Goal: Information Seeking & Learning: Learn about a topic

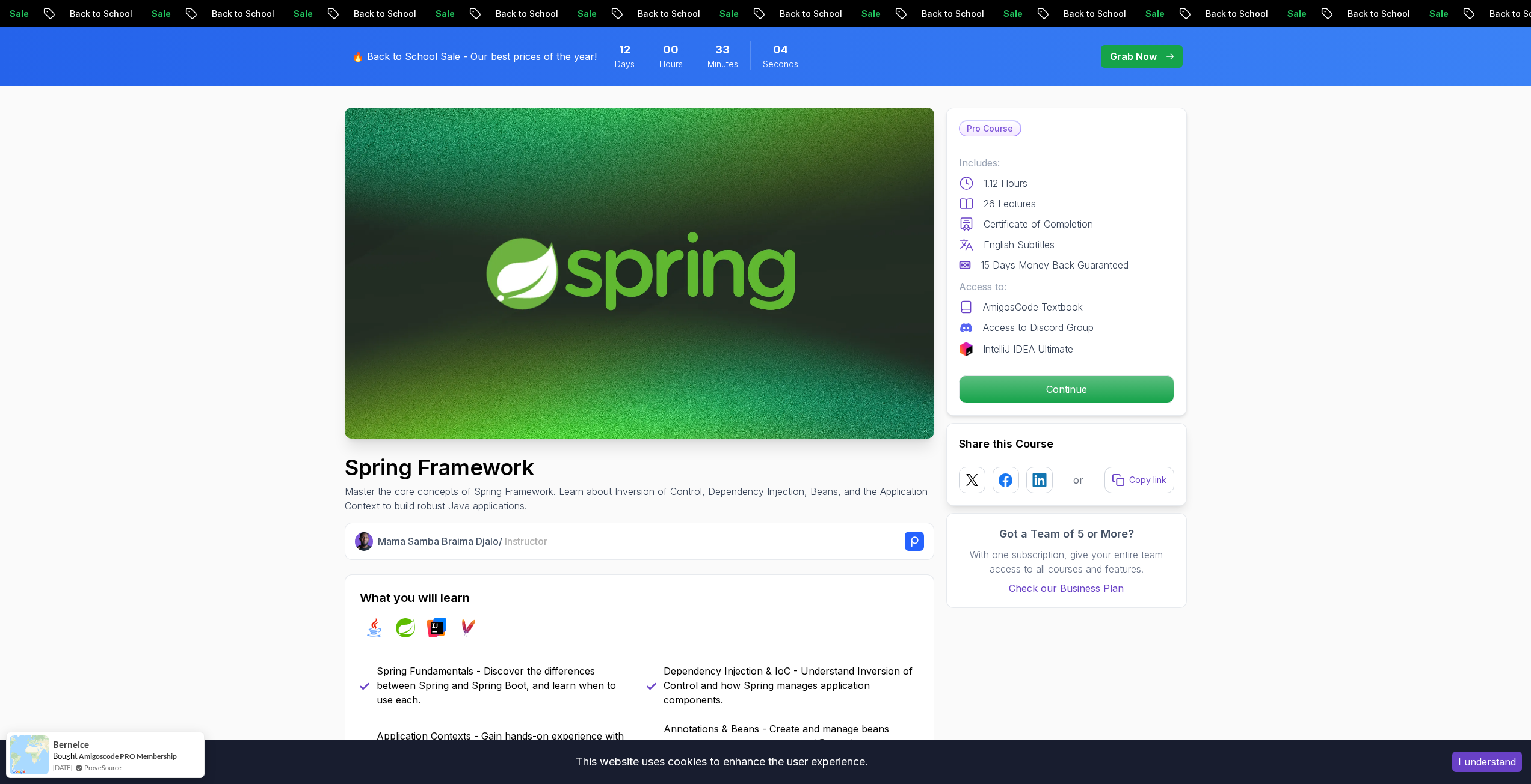
scroll to position [120, 0]
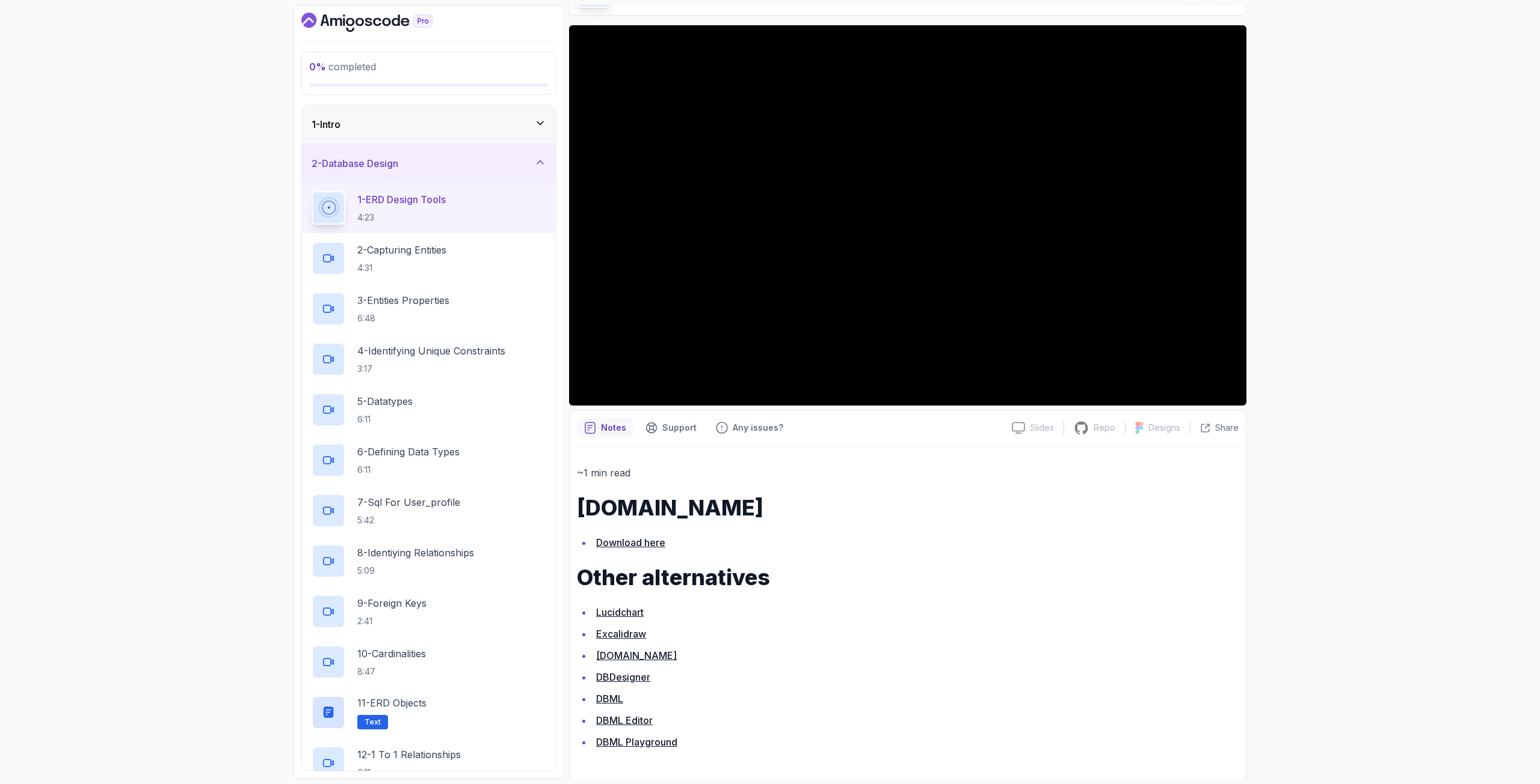
scroll to position [82, 0]
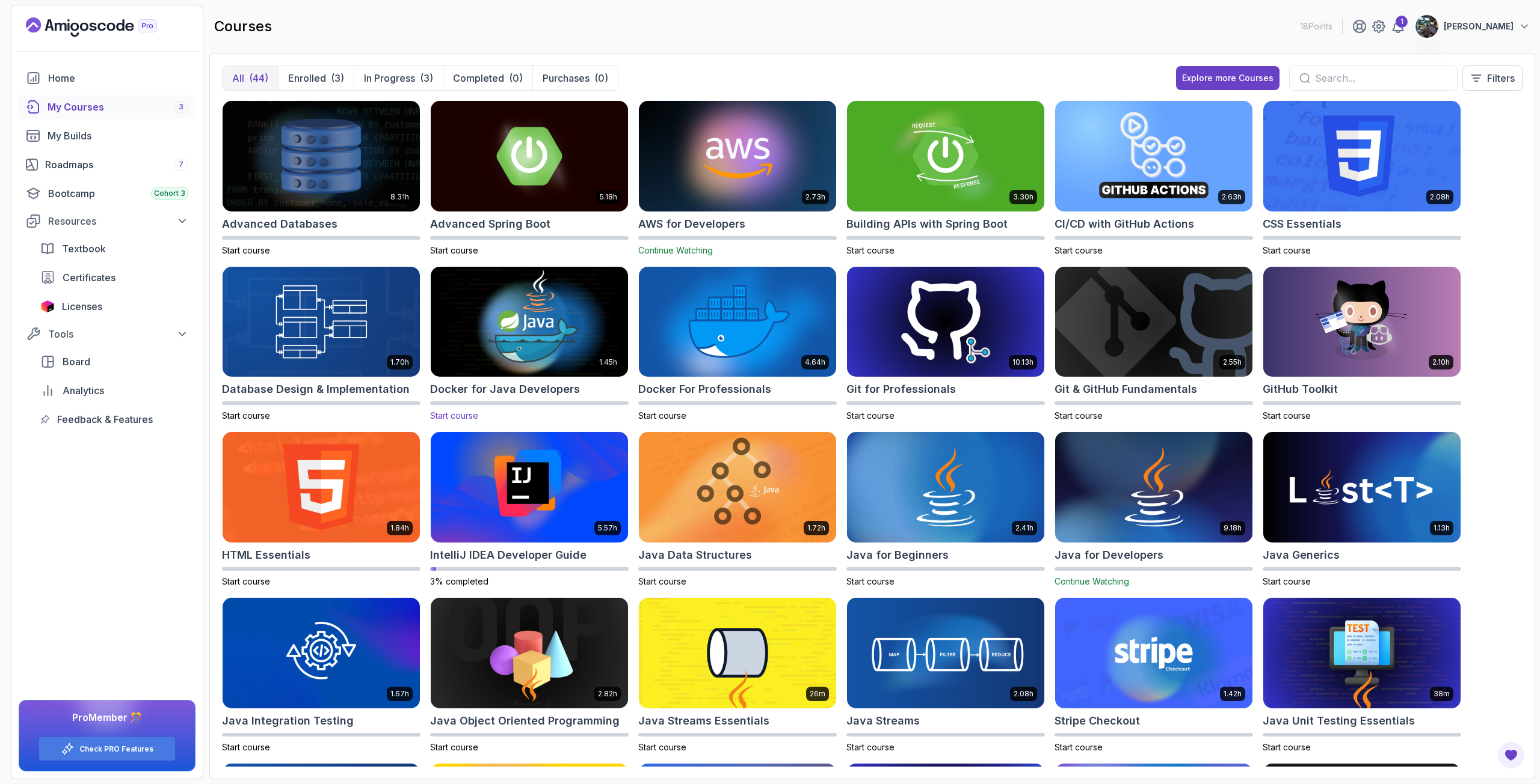
click at [500, 341] on img at bounding box center [529, 322] width 207 height 116
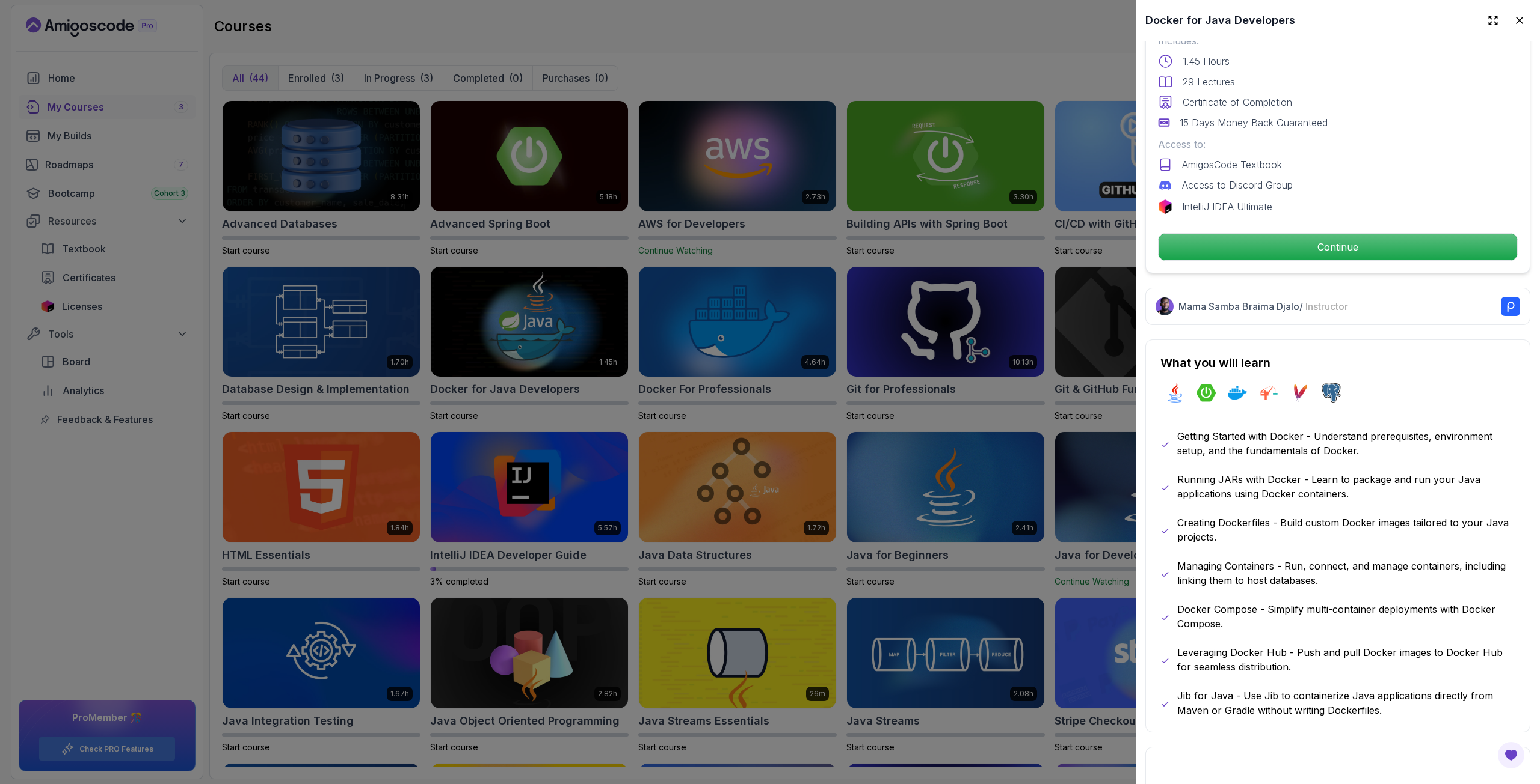
scroll to position [361, 0]
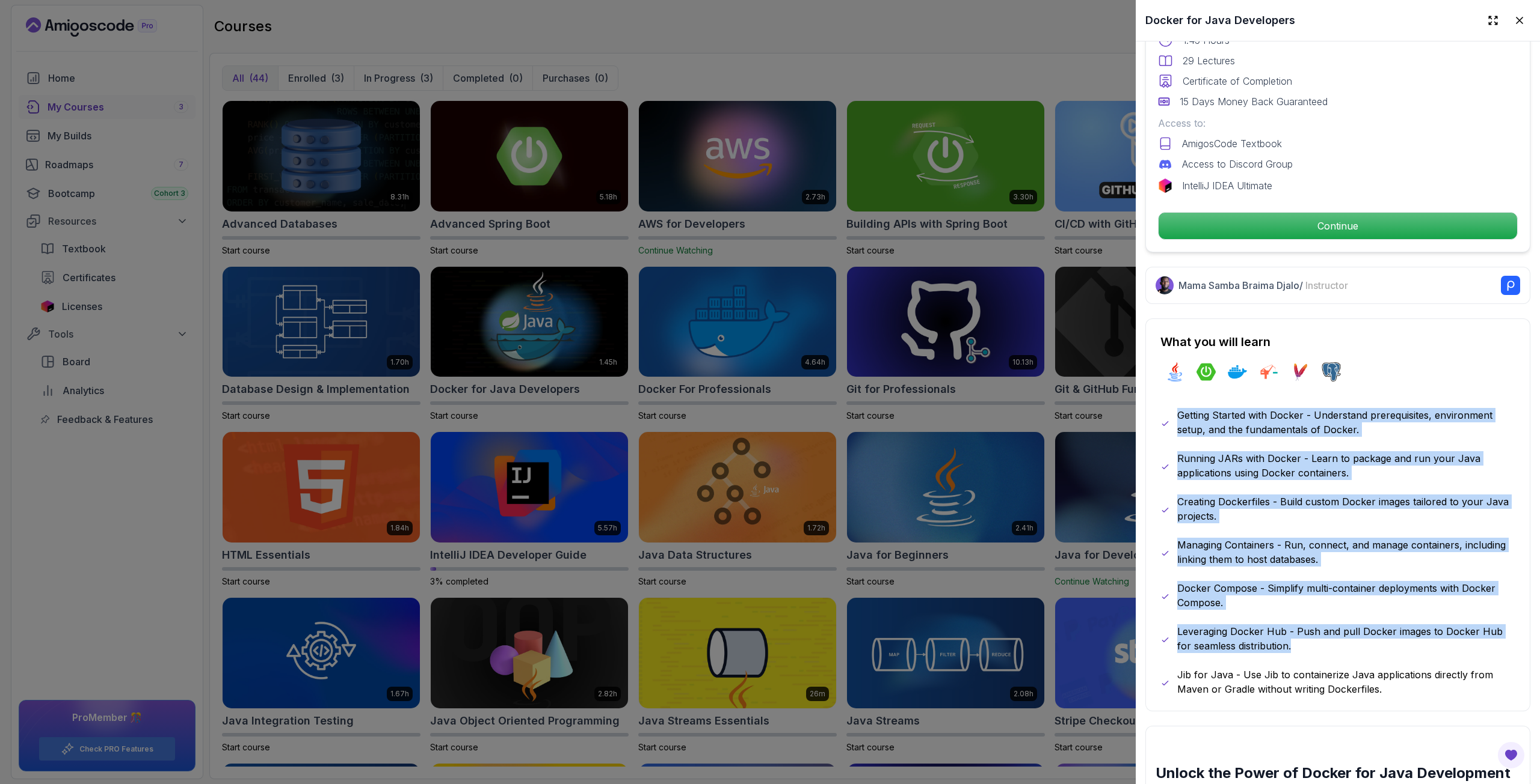
drag, startPoint x: 1174, startPoint y: 406, endPoint x: 1297, endPoint y: 636, distance: 260.8
click at [1297, 636] on div "Getting Started with Docker - Understand prerequisites, environment setup, and …" at bounding box center [1337, 552] width 355 height 289
click at [1297, 636] on p "Leveraging Docker Hub - Push and pull Docker images to Docker Hub for seamless …" at bounding box center [1346, 638] width 338 height 29
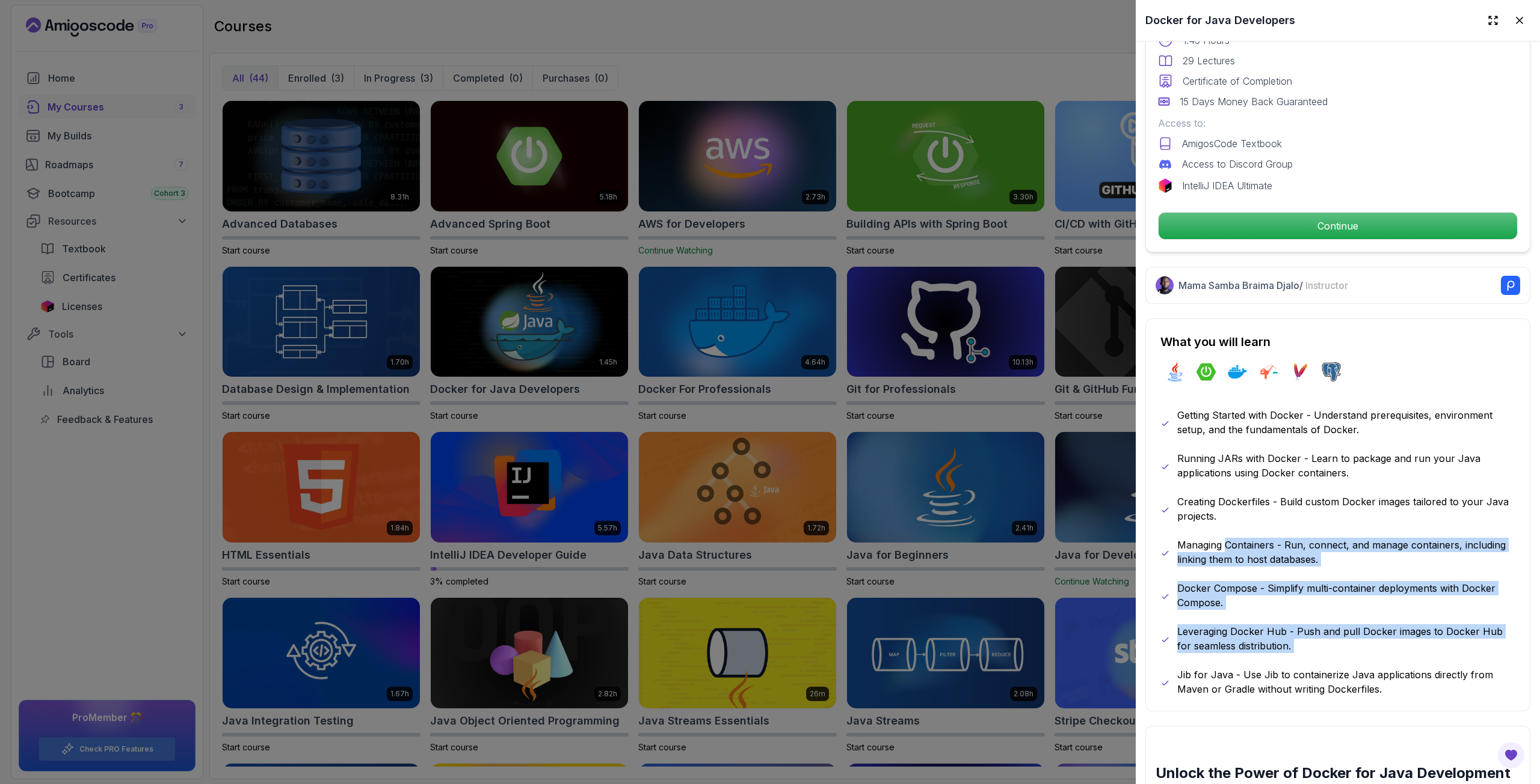
drag, startPoint x: 1297, startPoint y: 636, endPoint x: 1256, endPoint y: 536, distance: 108.1
click at [1256, 536] on div "Getting Started with Docker - Understand prerequisites, environment setup, and …" at bounding box center [1337, 552] width 355 height 289
click at [1256, 538] on p "Managing Containers - Run, connect, and manage containers, including linking th…" at bounding box center [1346, 552] width 338 height 29
drag, startPoint x: 1256, startPoint y: 536, endPoint x: 1292, endPoint y: 686, distance: 154.3
click at [1292, 686] on div "Getting Started with Docker - Understand prerequisites, environment setup, and …" at bounding box center [1337, 552] width 355 height 289
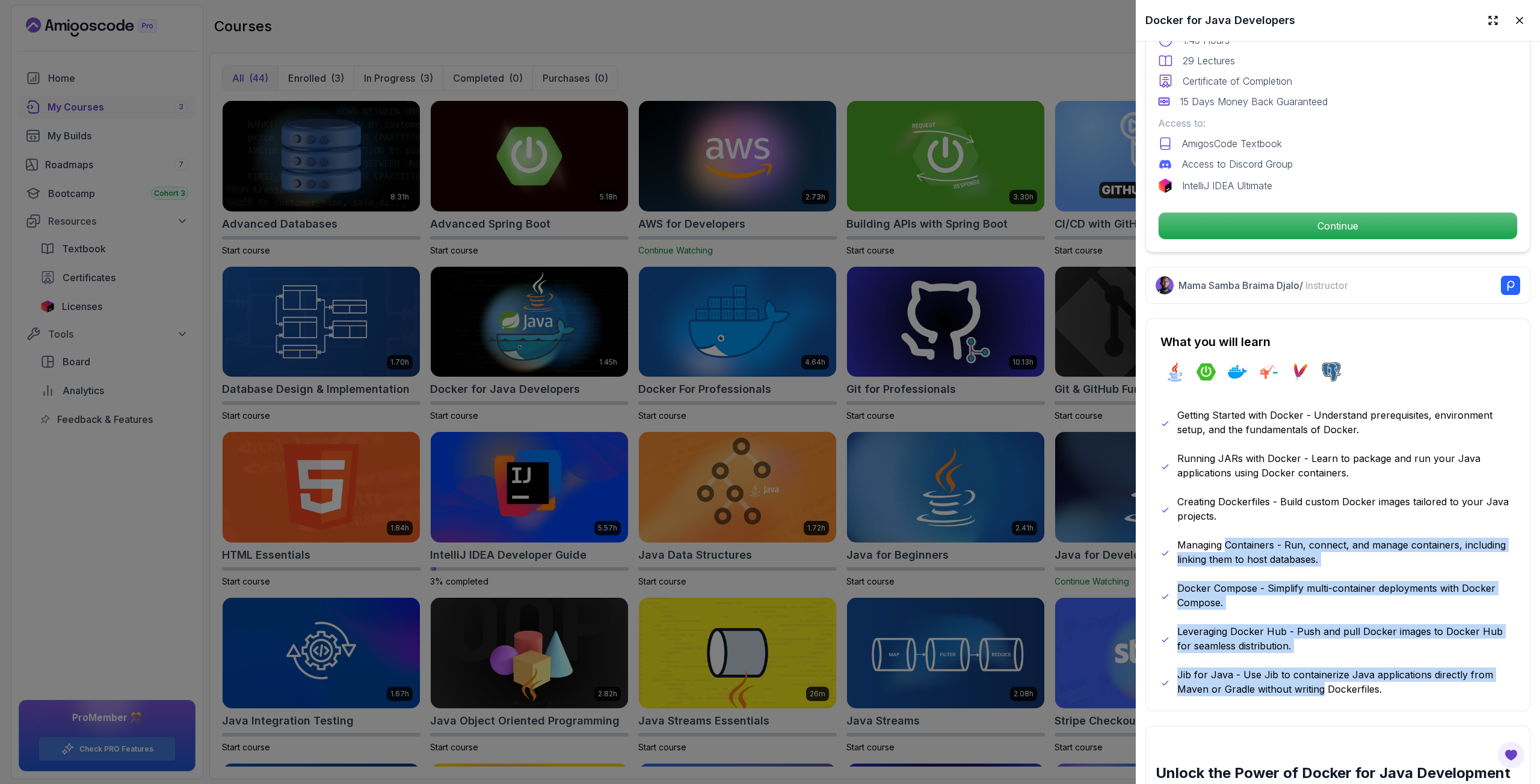
click at [1292, 686] on p "Jib for Java - Use Jib to containerize Java applications directly from Maven or…" at bounding box center [1346, 682] width 338 height 29
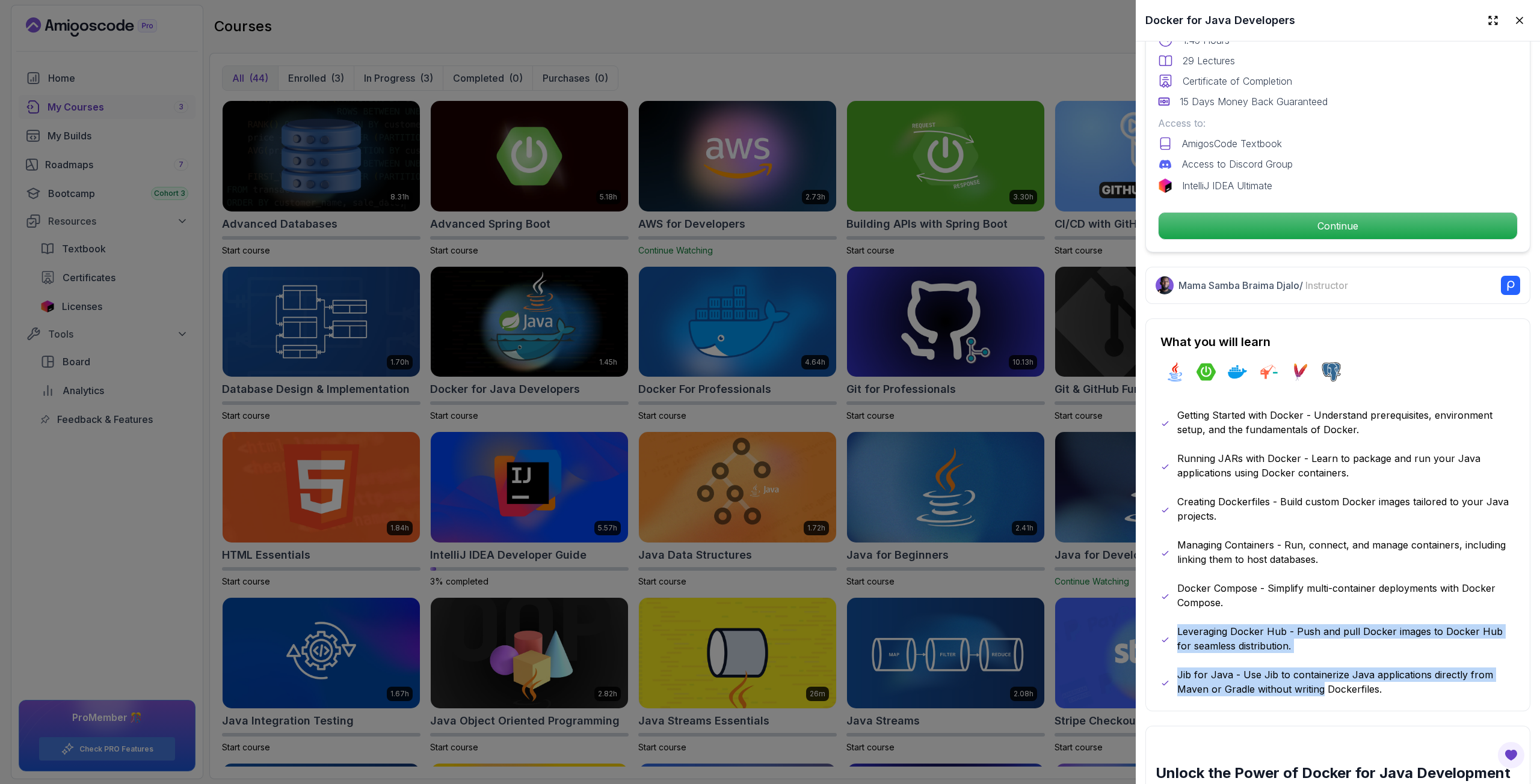
drag, startPoint x: 1292, startPoint y: 686, endPoint x: 1257, endPoint y: 605, distance: 88.2
click at [1257, 605] on div "Getting Started with Docker - Understand prerequisites, environment setup, and …" at bounding box center [1337, 552] width 355 height 289
drag, startPoint x: 1257, startPoint y: 605, endPoint x: 1369, endPoint y: 683, distance: 136.5
click at [1369, 683] on div "Getting Started with Docker - Understand prerequisites, environment setup, and …" at bounding box center [1337, 552] width 355 height 289
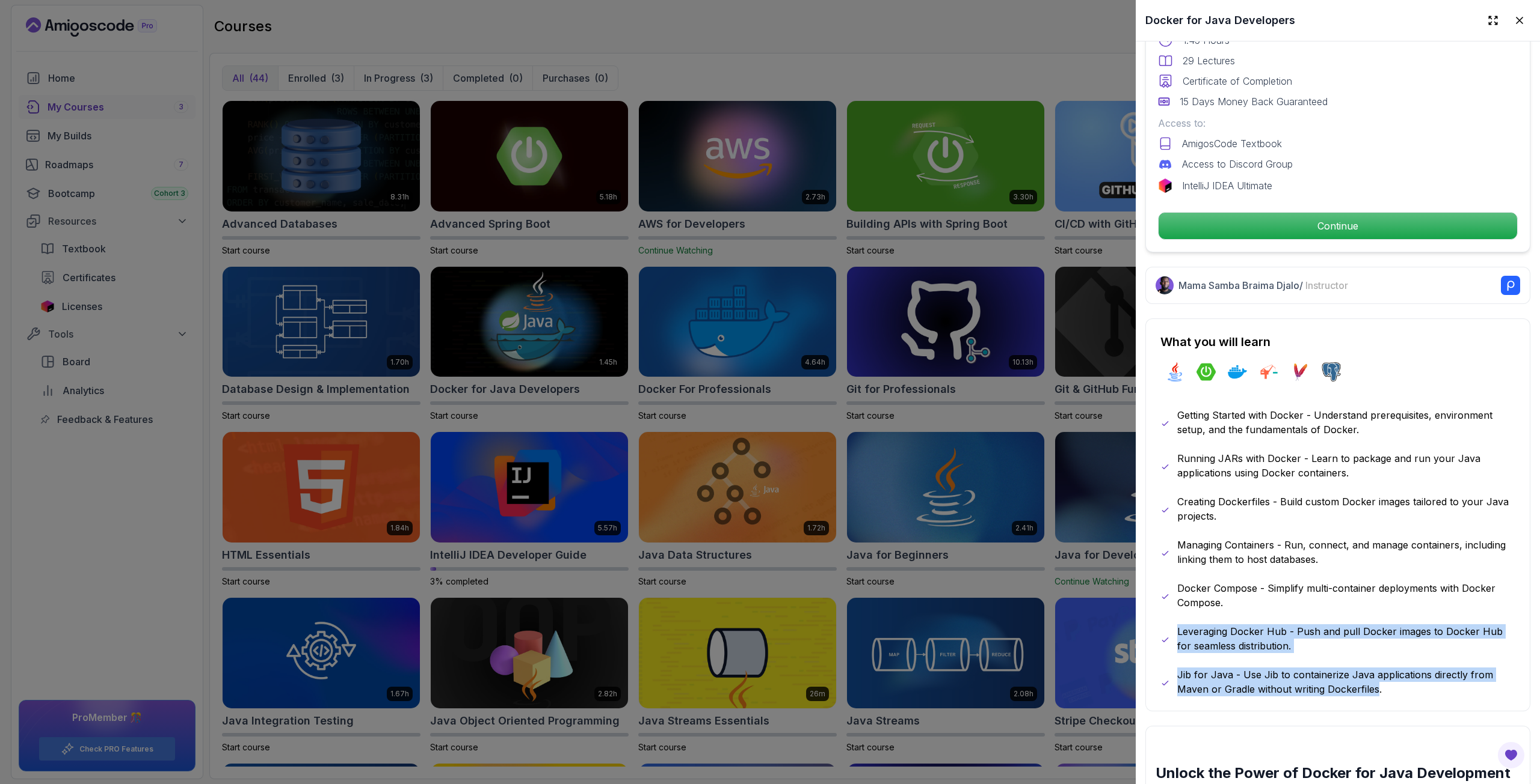
click at [1369, 683] on p "Jib for Java - Use Jib to containerize Java applications directly from Maven or…" at bounding box center [1346, 682] width 338 height 29
drag, startPoint x: 1369, startPoint y: 683, endPoint x: 1262, endPoint y: 552, distance: 169.1
click at [1262, 552] on div "Getting Started with Docker - Understand prerequisites, environment setup, and …" at bounding box center [1337, 552] width 355 height 289
click at [1262, 551] on p "Managing Containers - Run, connect, and manage containers, including linking th…" at bounding box center [1346, 552] width 338 height 29
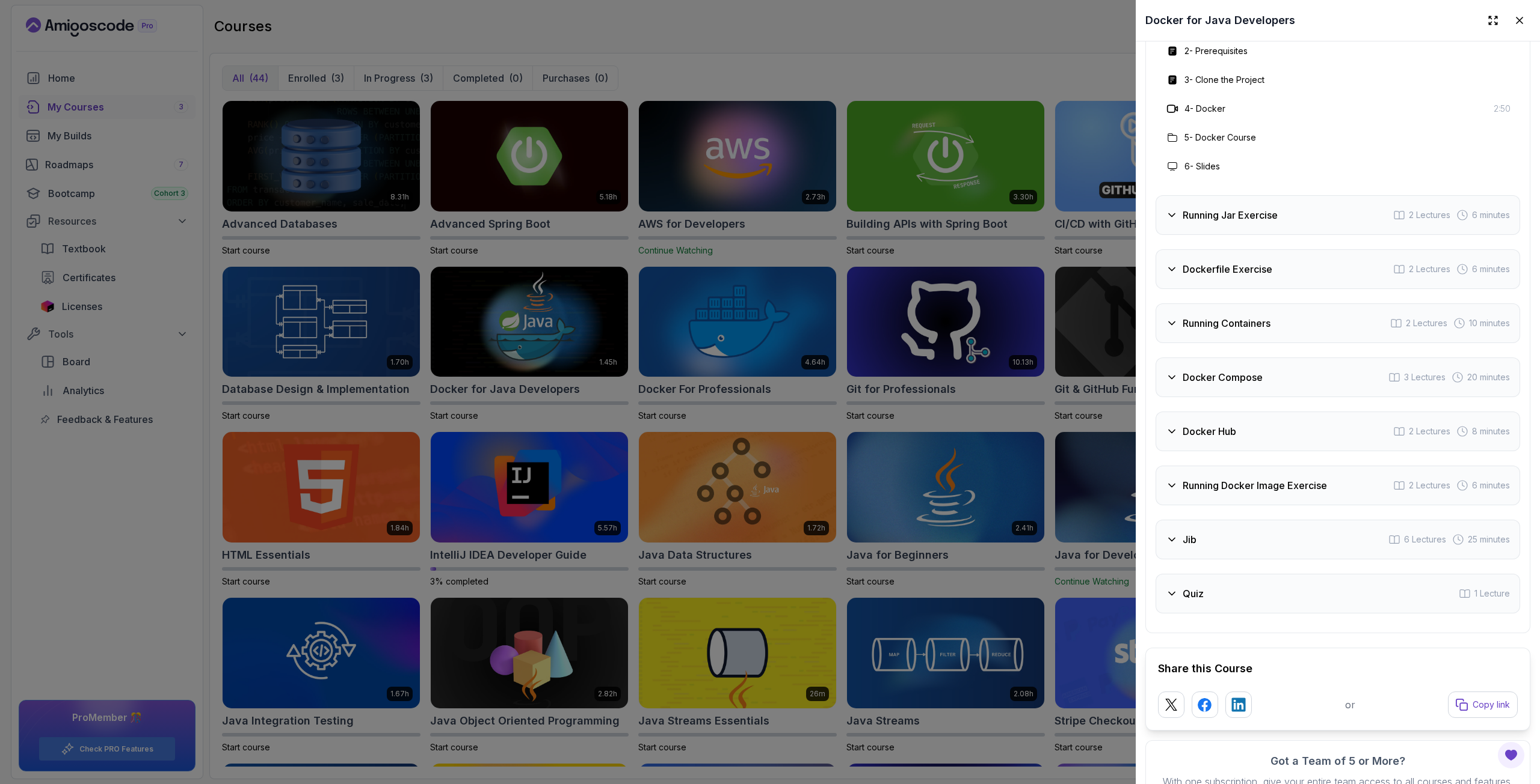
scroll to position [2104, 0]
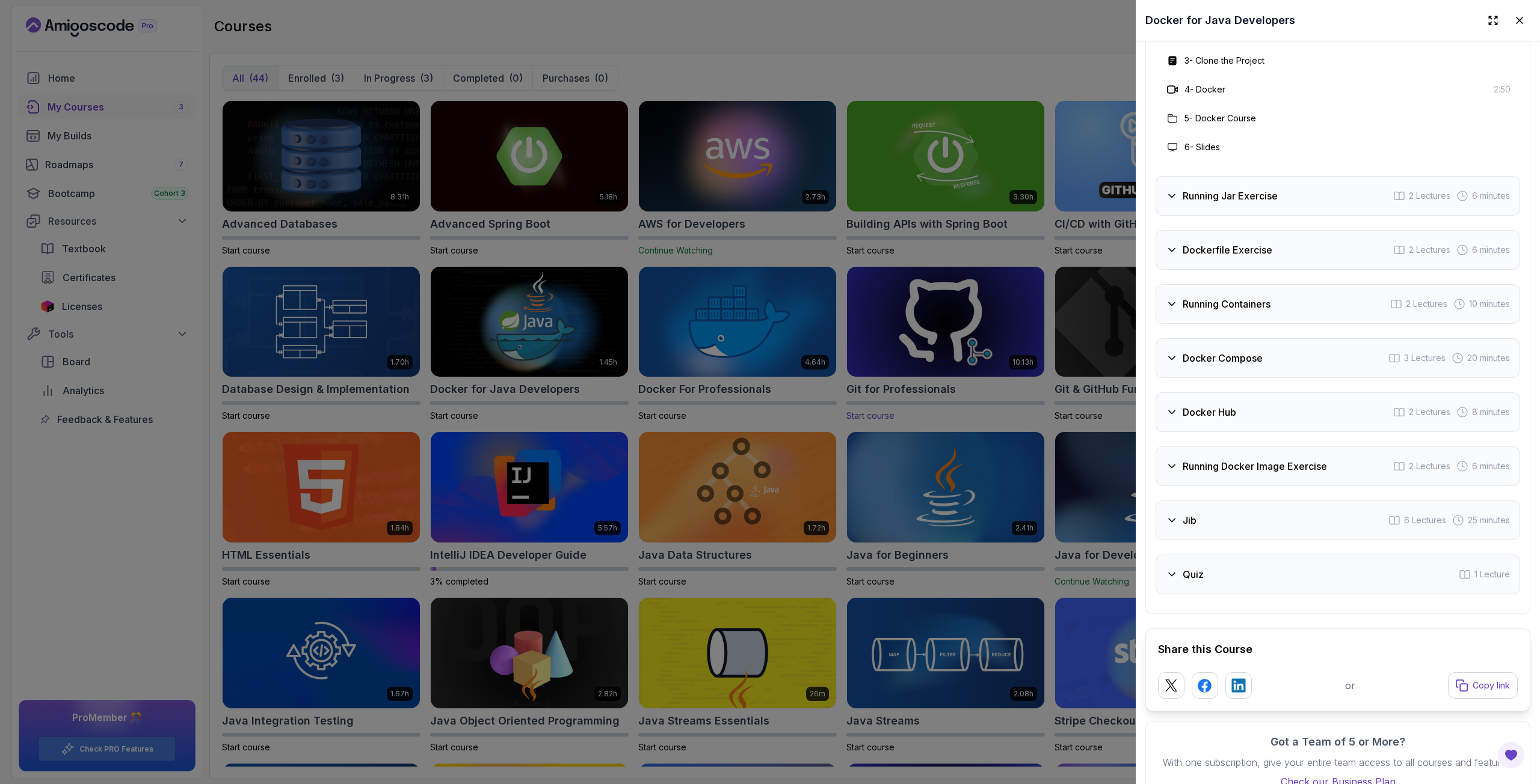
drag, startPoint x: 1009, startPoint y: 400, endPoint x: 998, endPoint y: 406, distance: 12.5
click at [1007, 402] on div at bounding box center [770, 392] width 1540 height 784
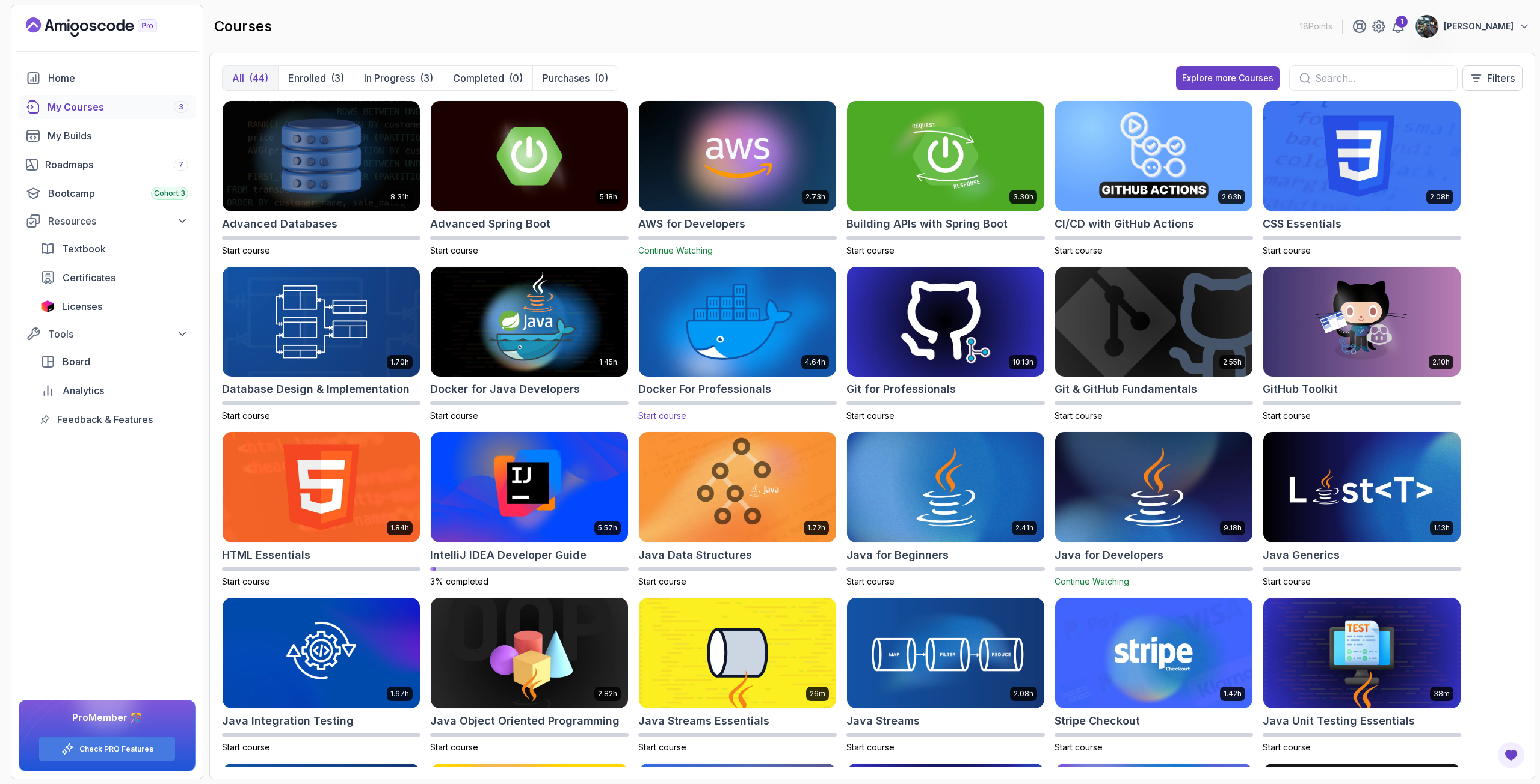
click at [676, 333] on img at bounding box center [737, 322] width 207 height 116
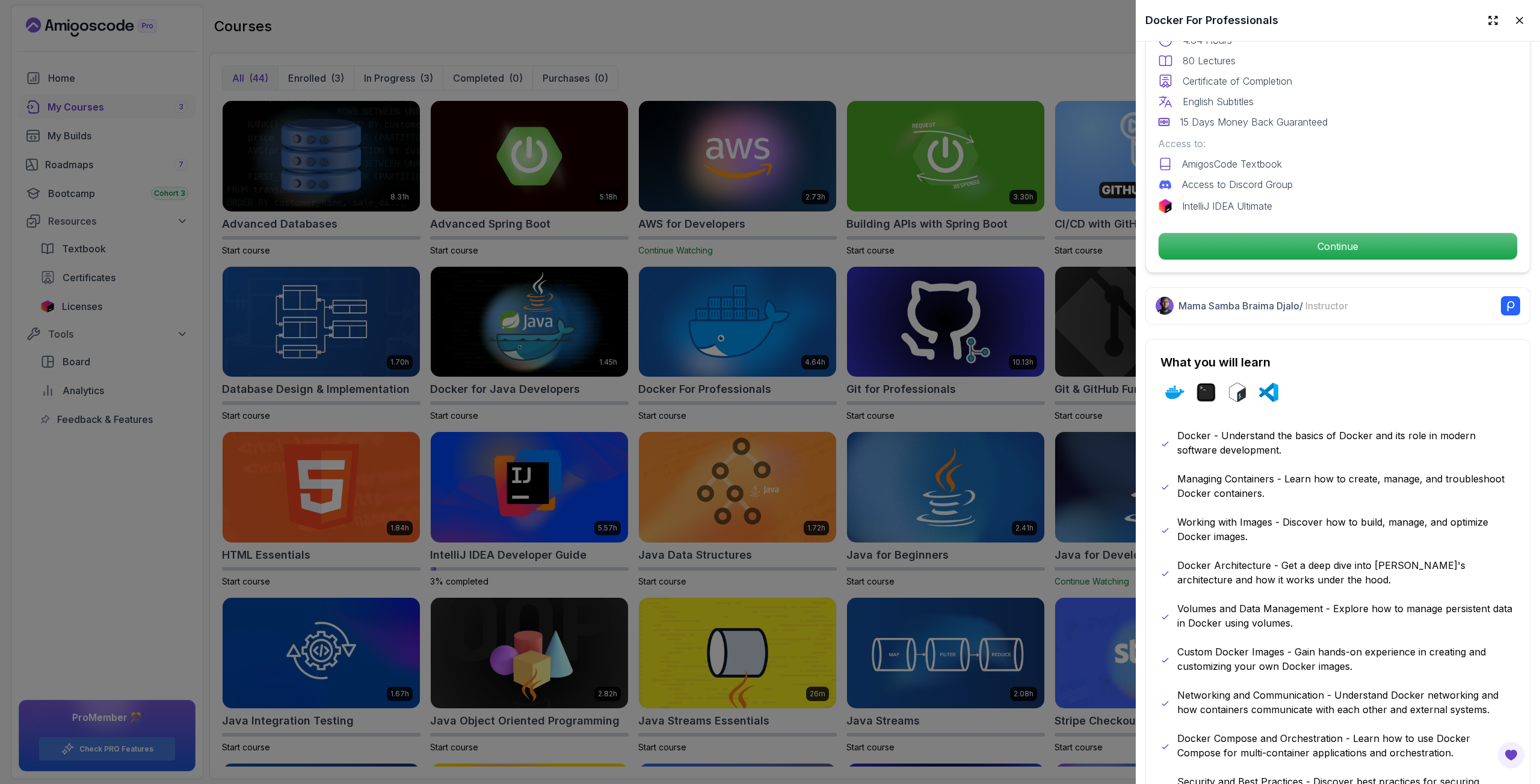
scroll to position [420, 0]
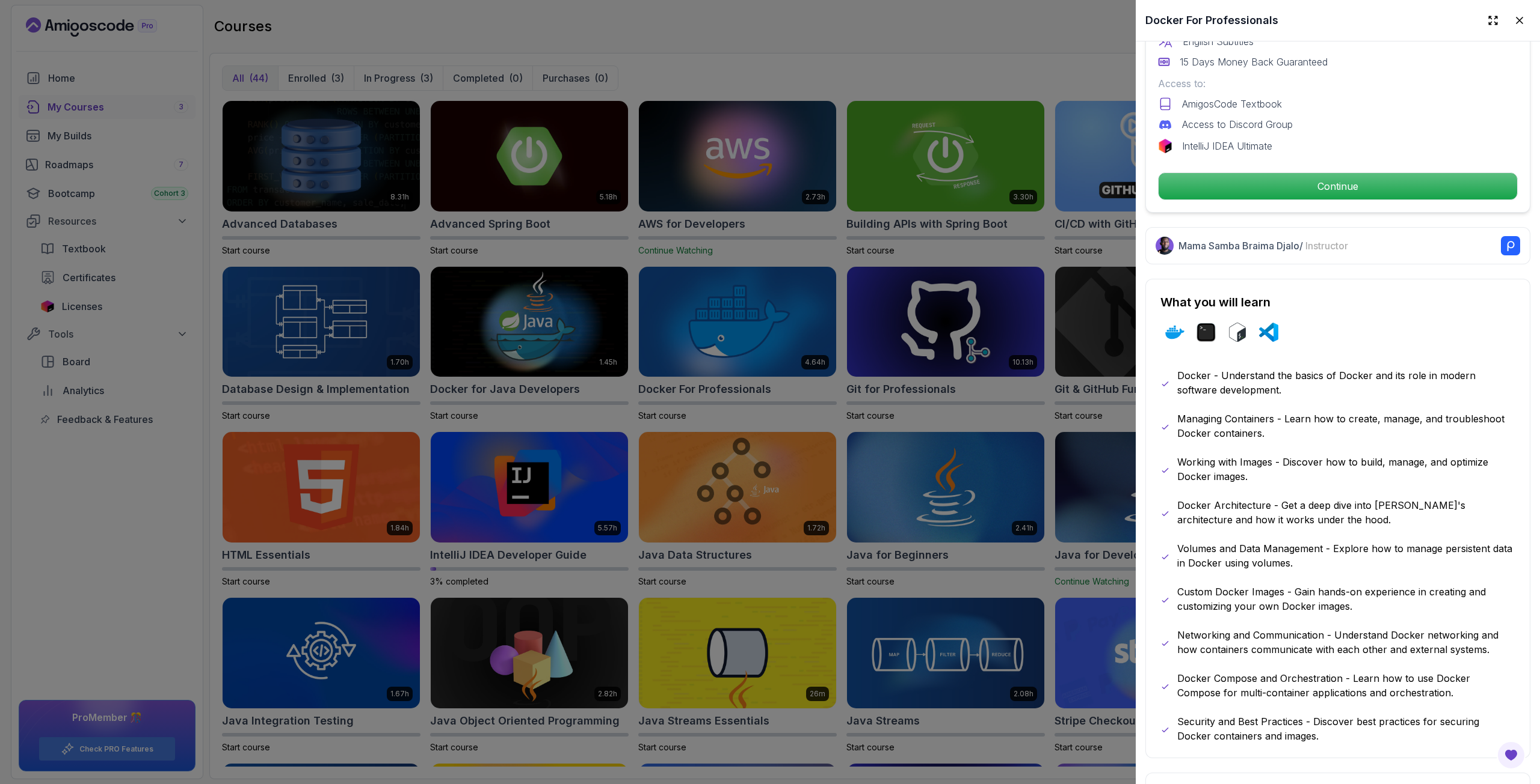
click at [842, 380] on div at bounding box center [770, 392] width 1540 height 784
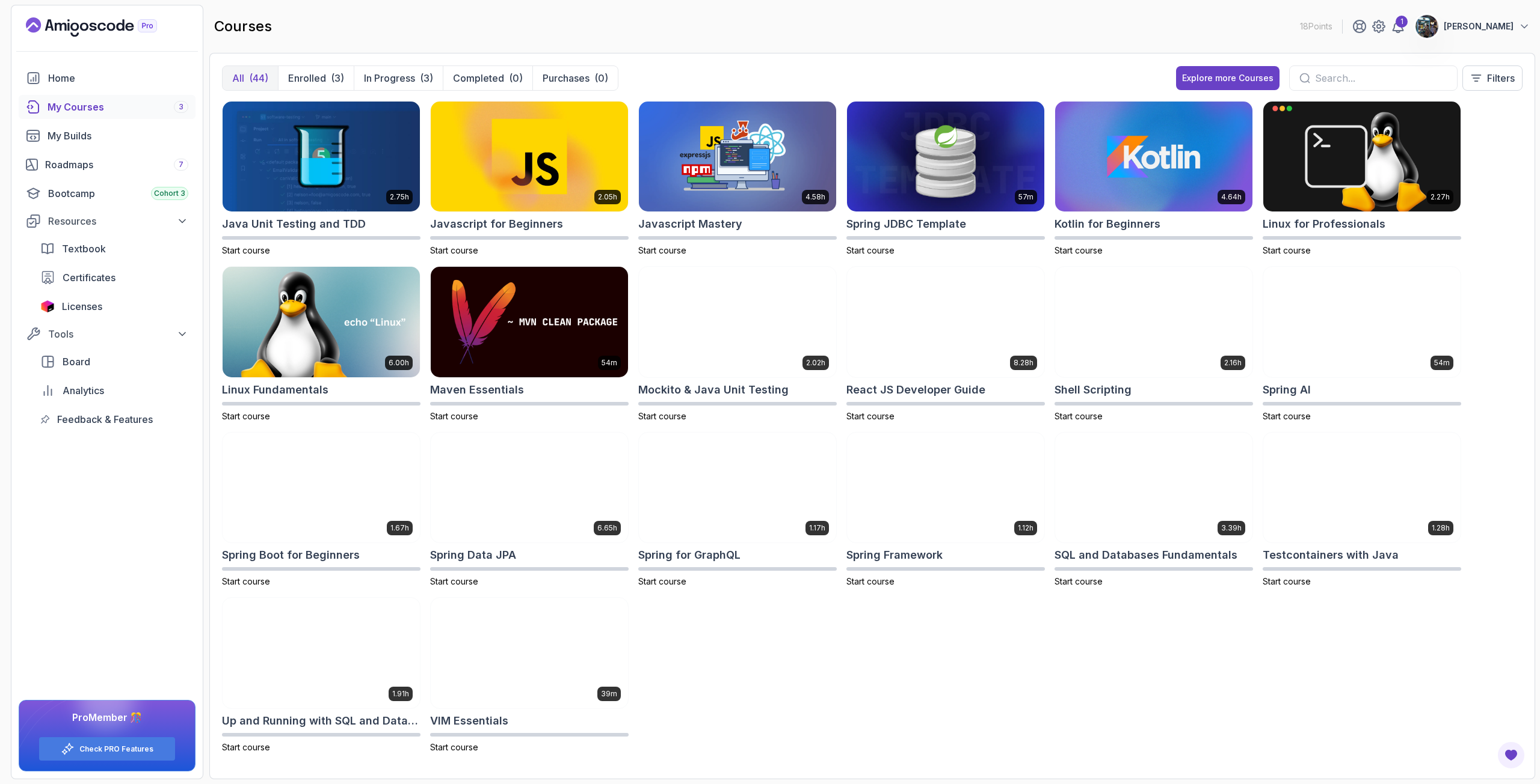
scroll to position [663, 0]
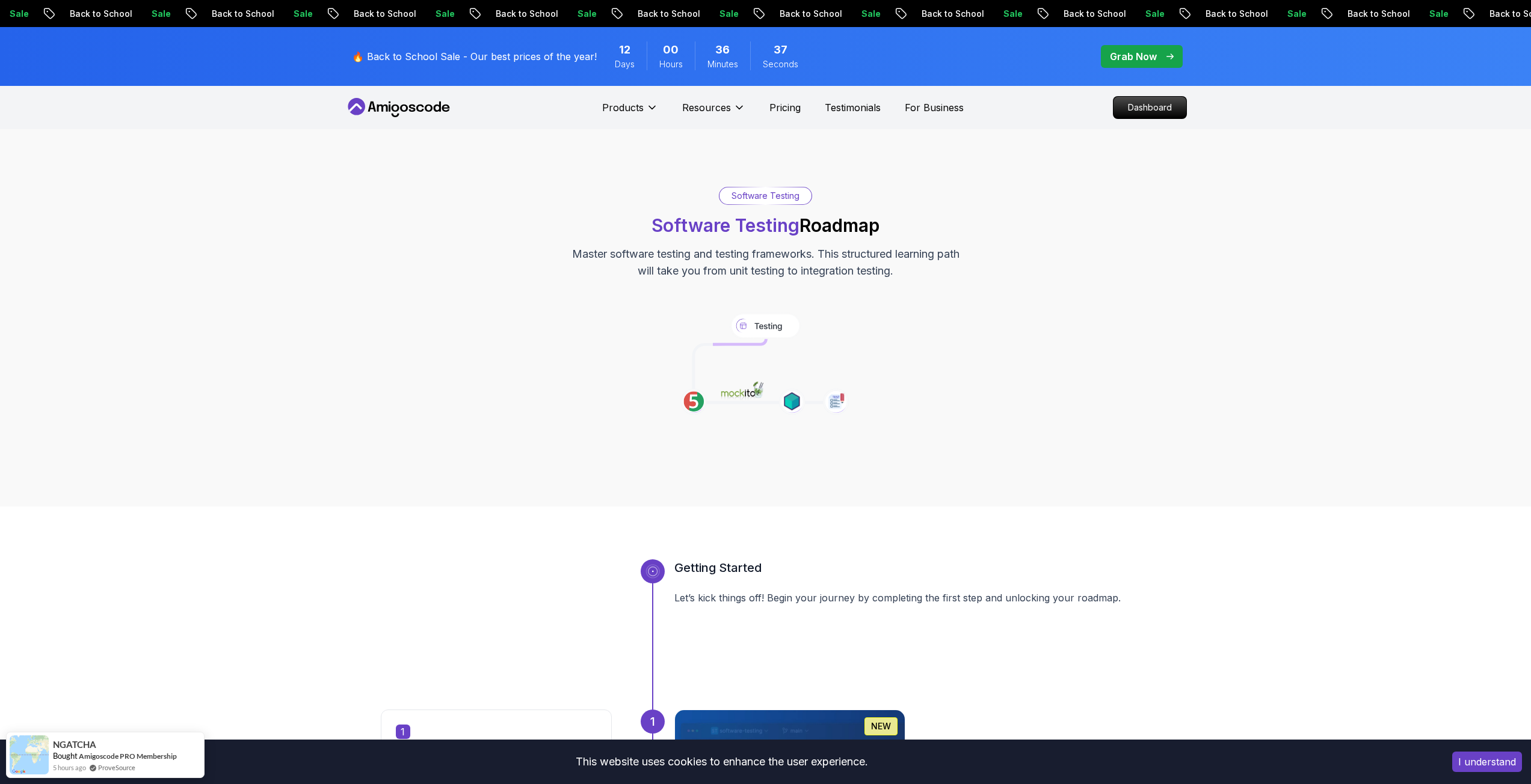
scroll to position [301, 0]
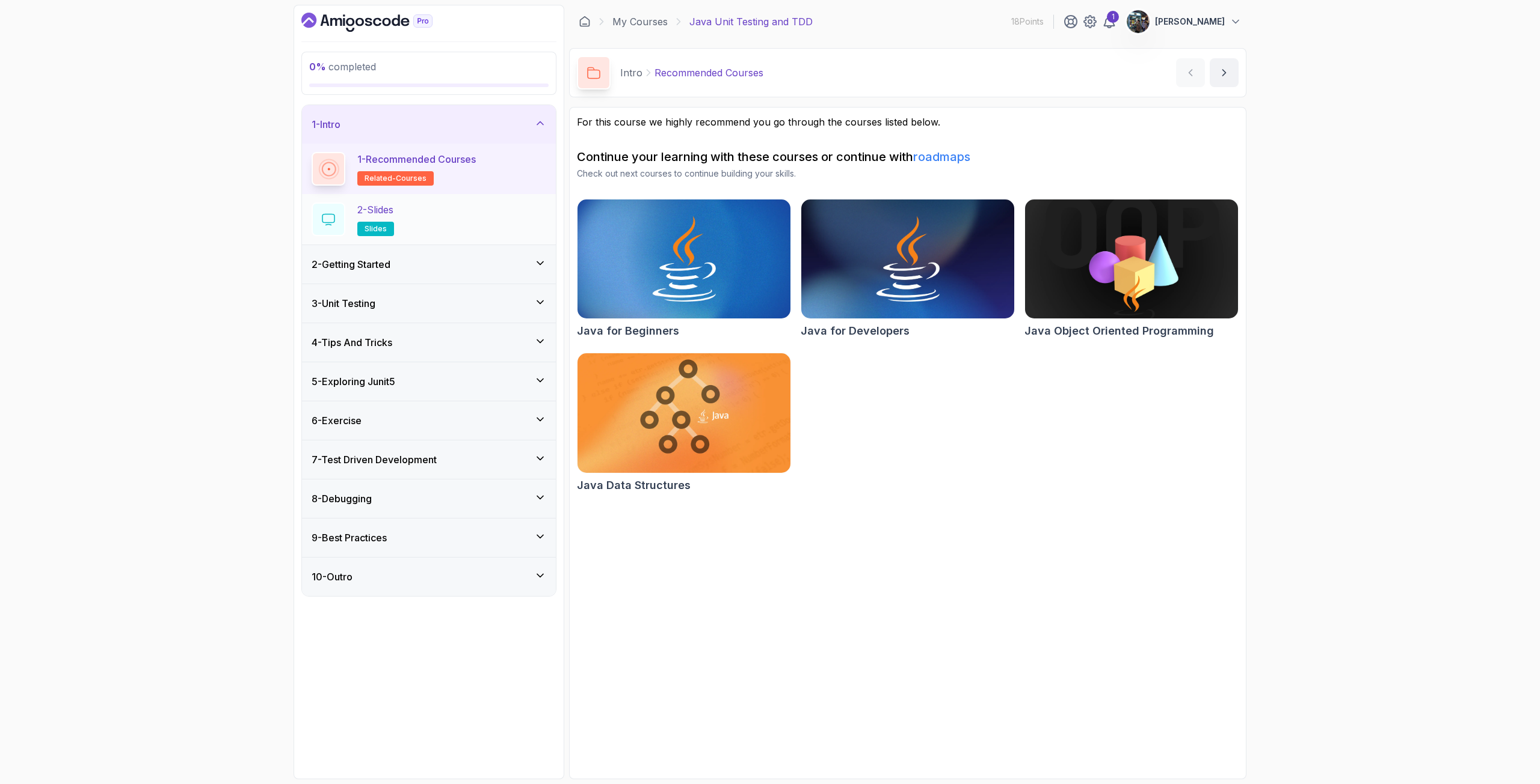
click at [411, 220] on div "2 - Slides slides" at bounding box center [429, 220] width 235 height 34
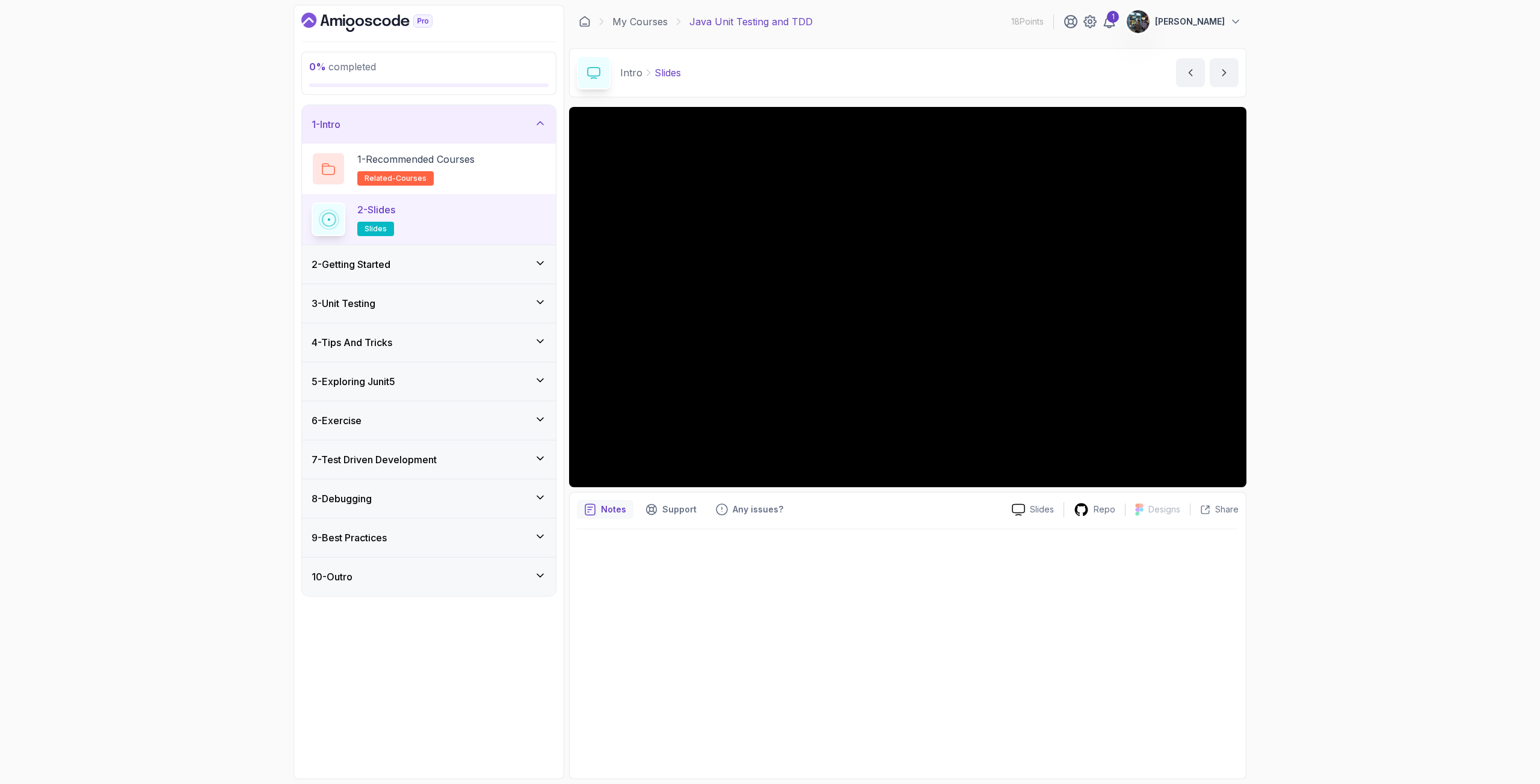
click at [374, 271] on h3 "2 - Getting Started" at bounding box center [351, 265] width 79 height 14
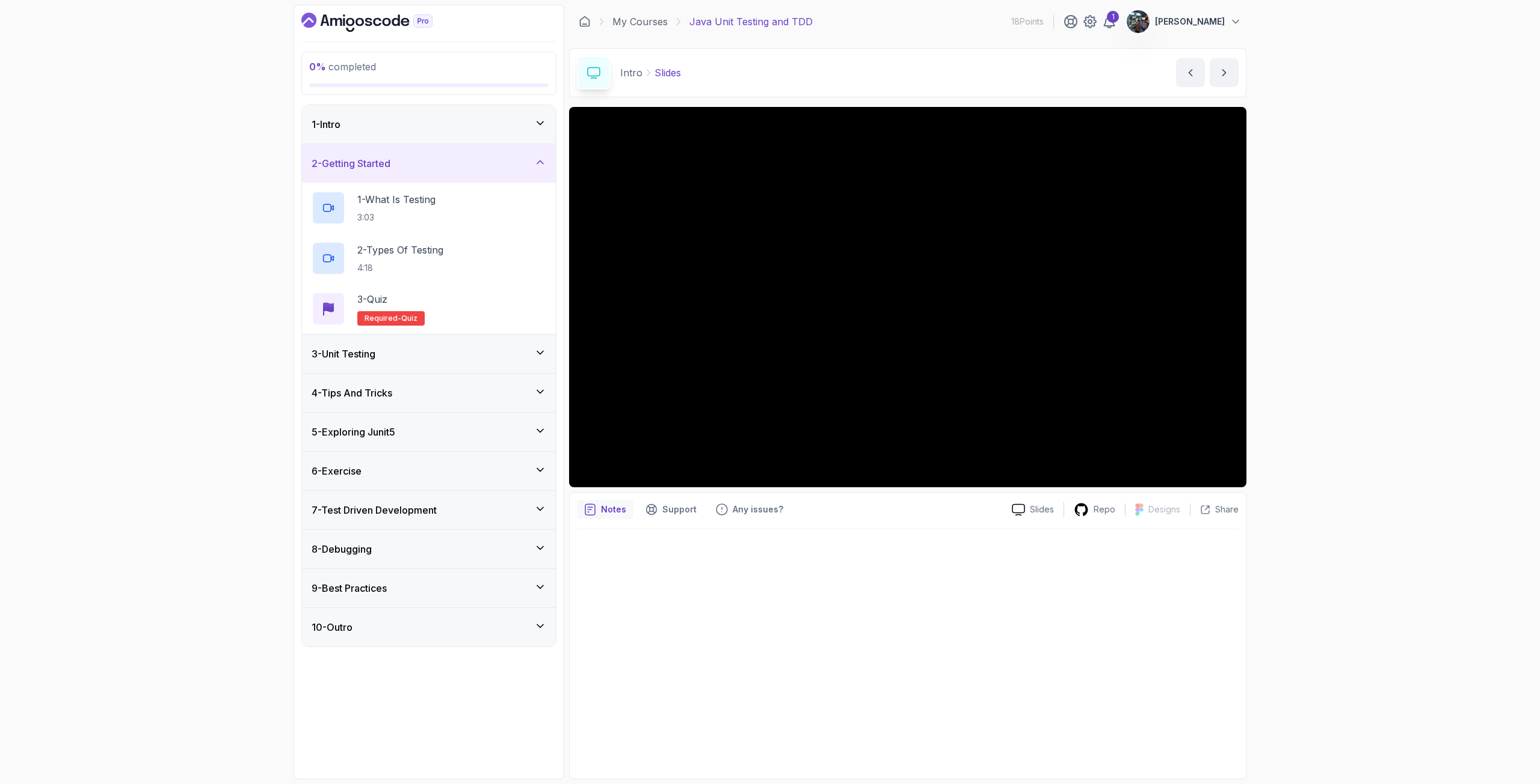
click at [376, 356] on h3 "3 - Unit Testing" at bounding box center [344, 354] width 64 height 14
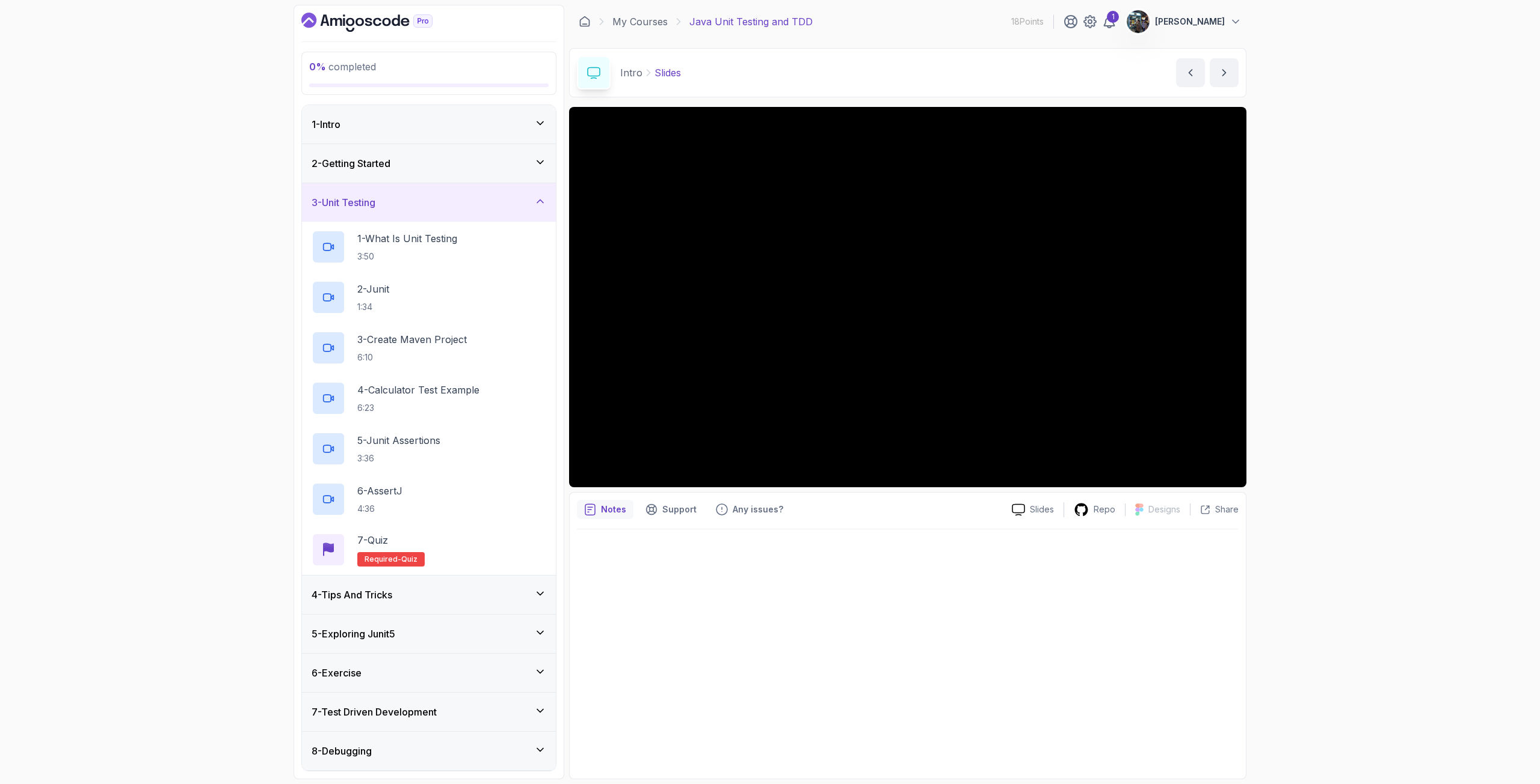
click at [426, 586] on div "4 - Tips And Tricks" at bounding box center [429, 595] width 254 height 39
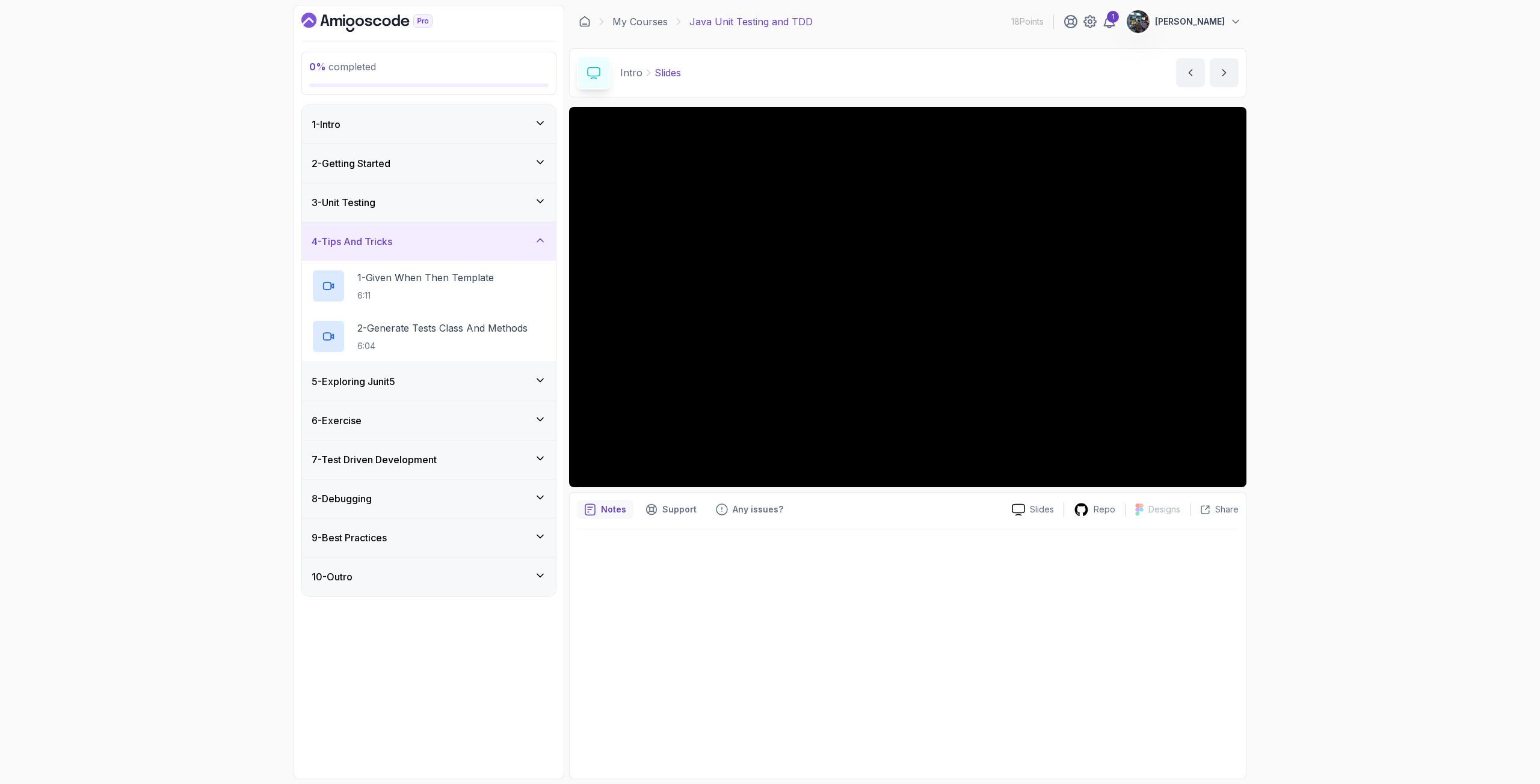
click at [412, 379] on div "5 - Exploring Junit5" at bounding box center [429, 382] width 235 height 14
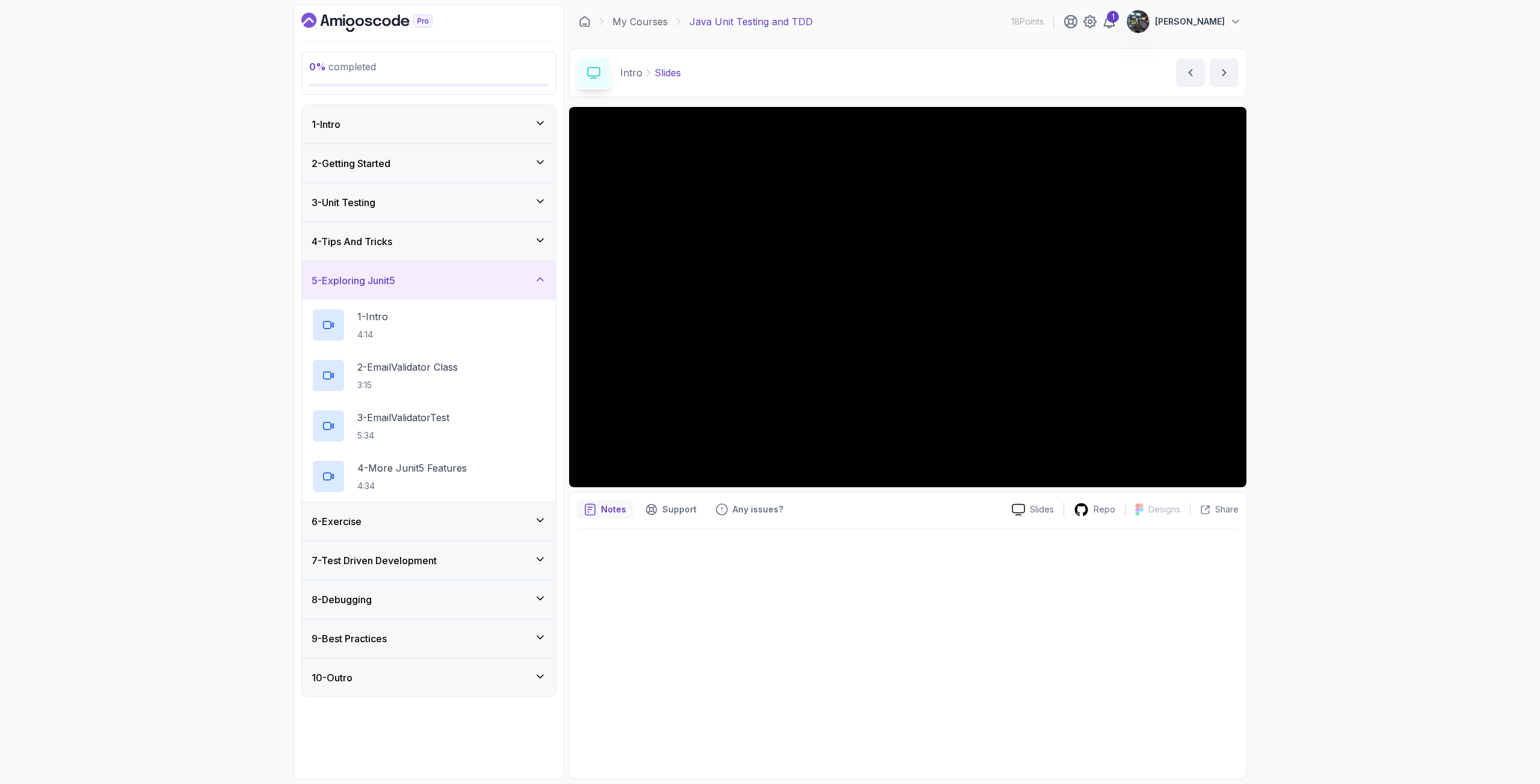
click at [393, 523] on div "6 - Exercise" at bounding box center [429, 521] width 235 height 14
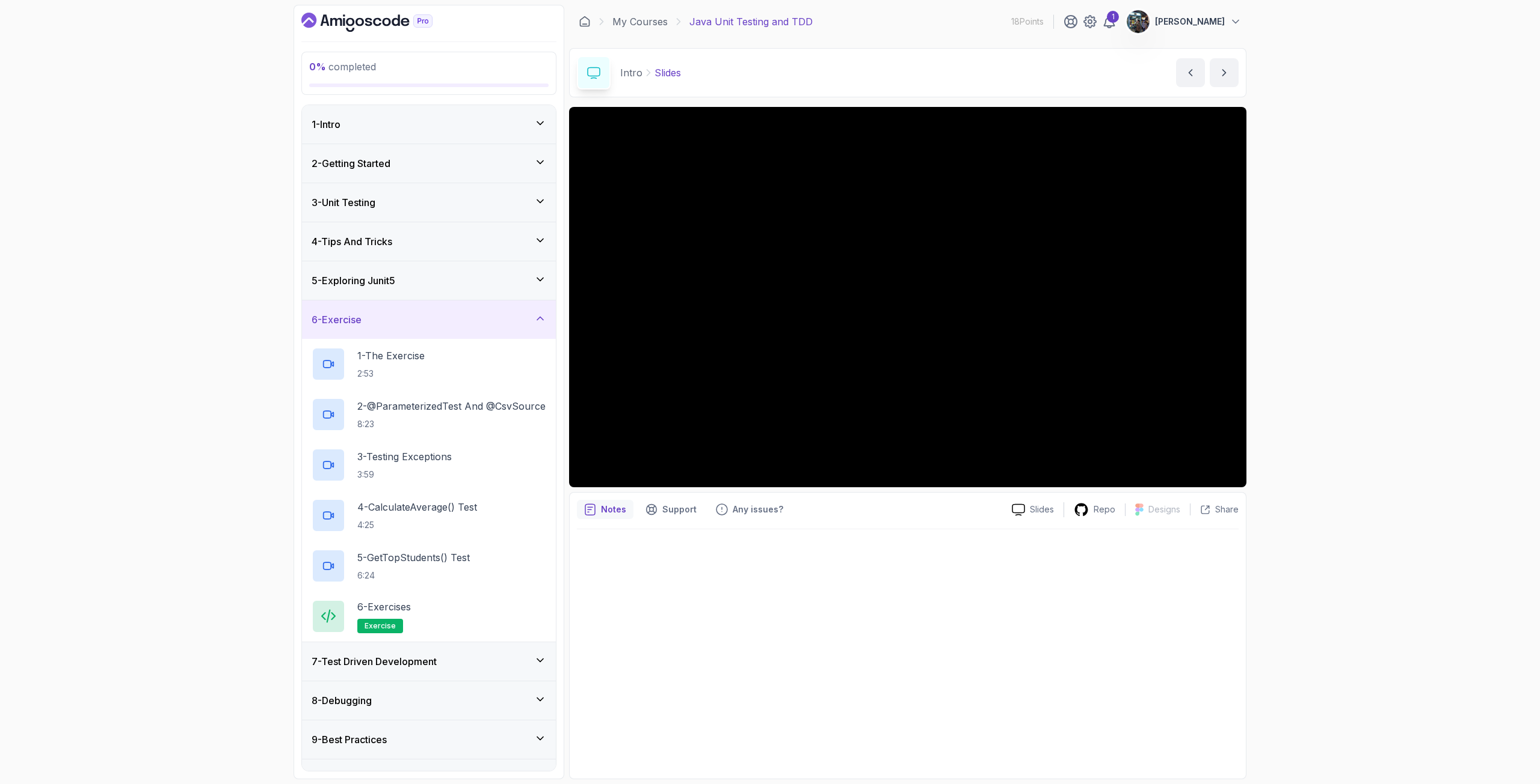
click at [398, 660] on h3 "7 - Test Driven Development" at bounding box center [374, 661] width 125 height 14
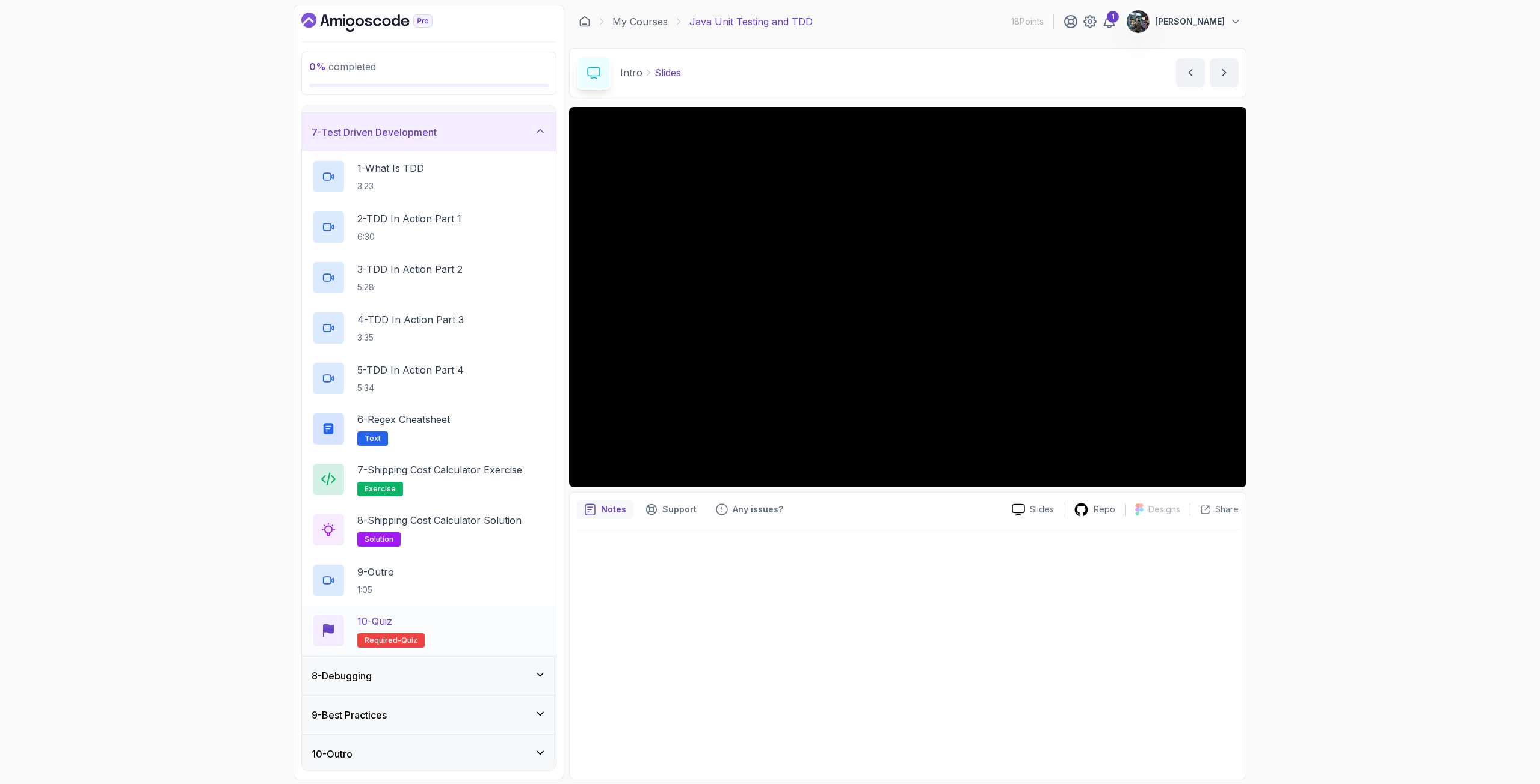
scroll to position [229, 0]
click at [398, 666] on div "8 - Debugging" at bounding box center [429, 673] width 235 height 14
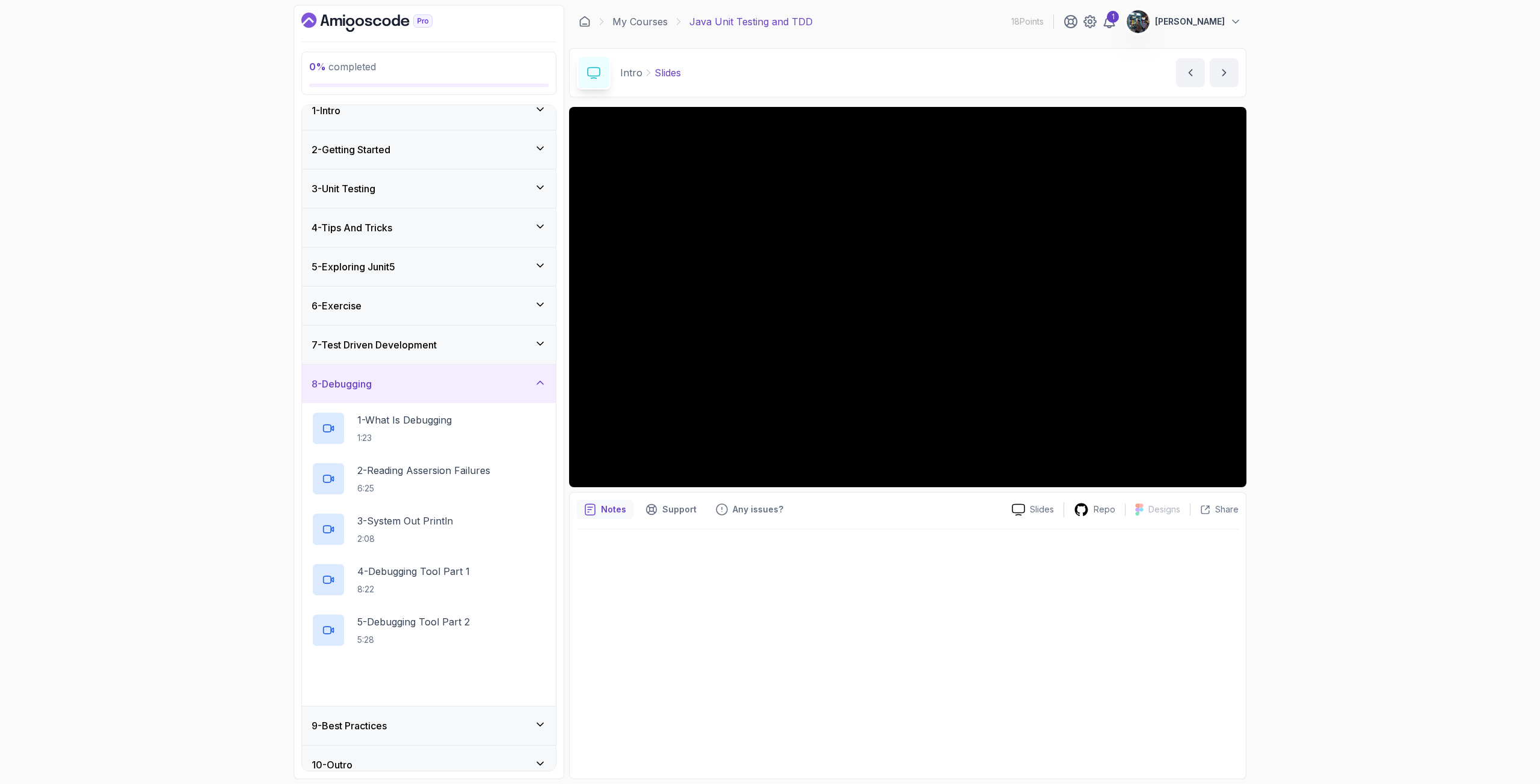
scroll to position [27, 0]
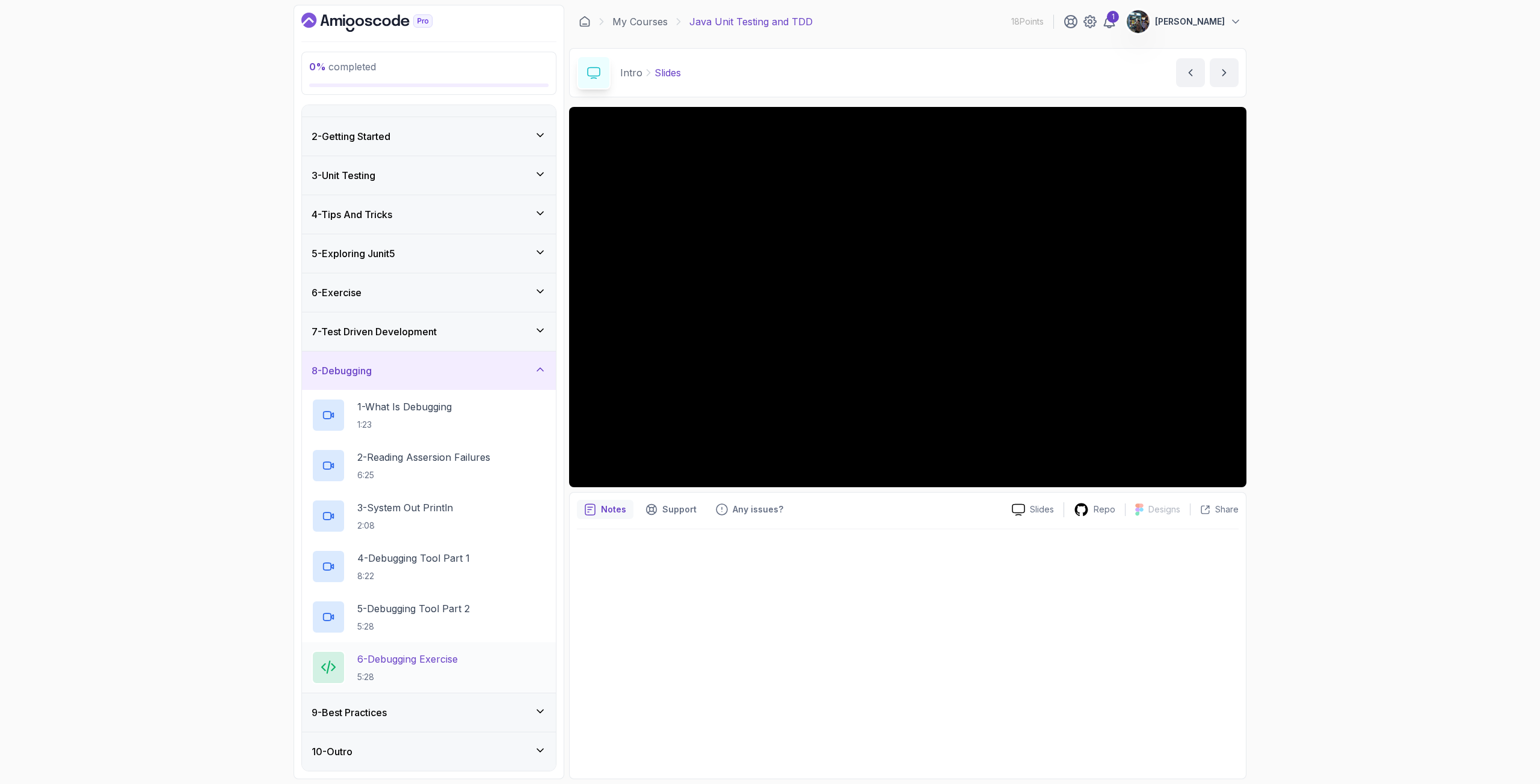
click at [420, 703] on div "9 - Best Practices" at bounding box center [429, 713] width 254 height 39
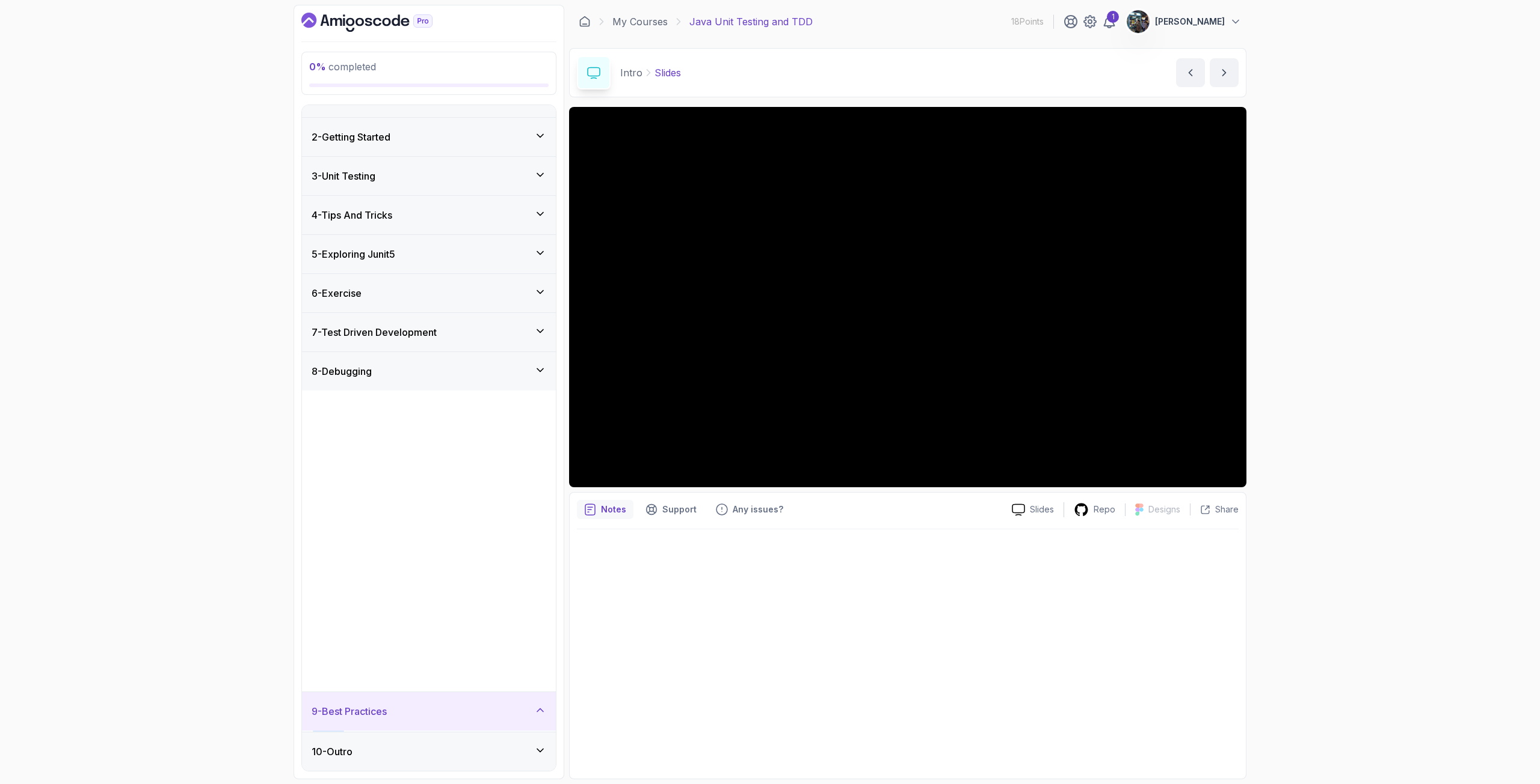
scroll to position [0, 0]
